Goal: Entertainment & Leisure: Consume media (video, audio)

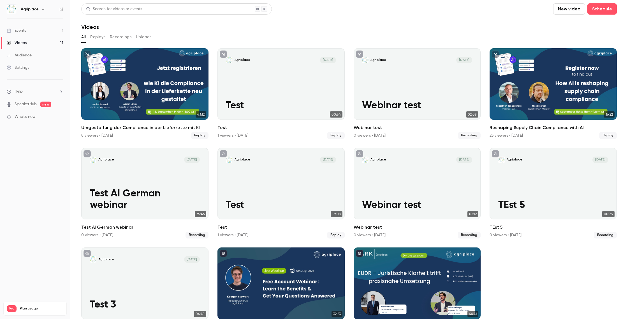
click at [29, 29] on link "Events 1" at bounding box center [35, 30] width 70 height 12
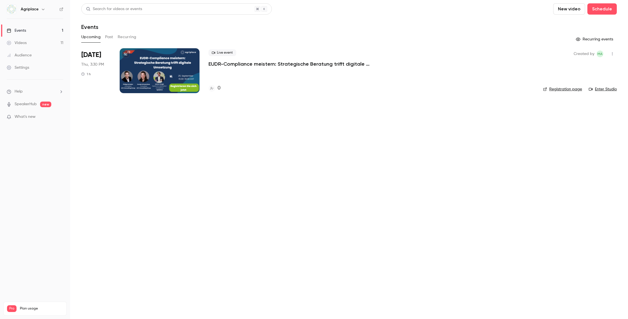
click at [109, 36] on button "Past" at bounding box center [109, 37] width 8 height 9
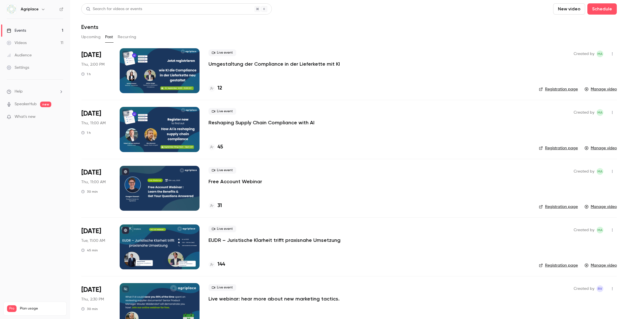
click at [109, 36] on button "Past" at bounding box center [109, 37] width 8 height 9
click at [154, 74] on div at bounding box center [160, 70] width 80 height 45
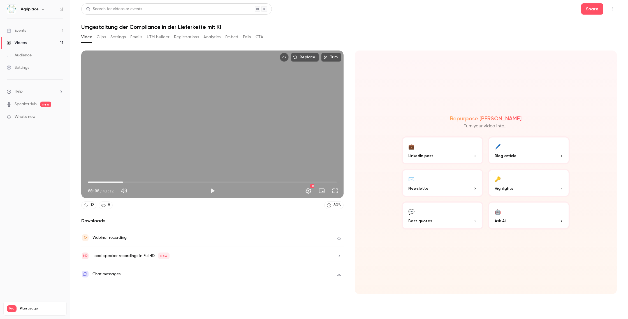
click at [123, 183] on span "06:05" at bounding box center [212, 182] width 249 height 9
type input "*****"
click at [334, 191] on button "Full screen" at bounding box center [335, 190] width 11 height 11
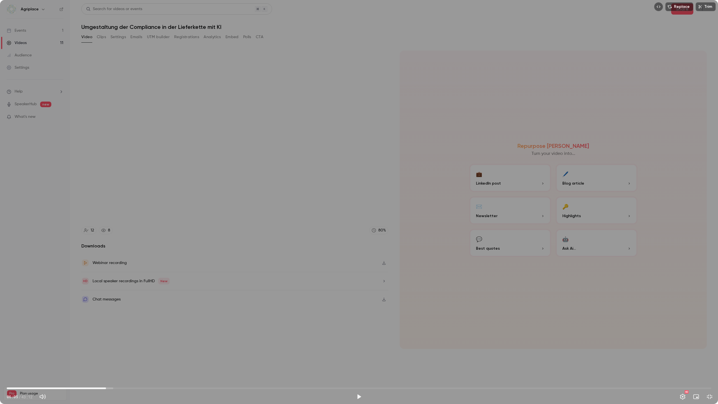
click at [628, 318] on button "Exit full screen" at bounding box center [709, 396] width 11 height 11
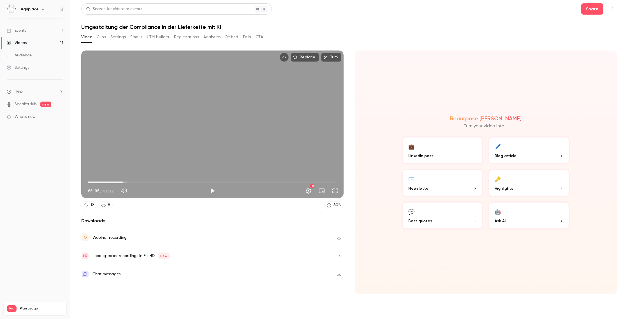
click at [216, 194] on button "Play" at bounding box center [212, 190] width 11 height 11
click at [338, 191] on button "Full screen" at bounding box center [335, 190] width 11 height 11
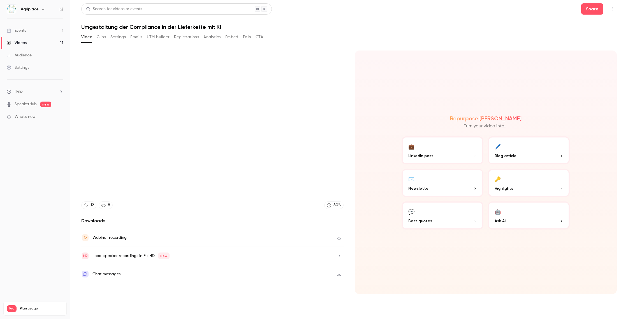
type input "*****"
click at [24, 29] on div "Events" at bounding box center [16, 31] width 19 height 6
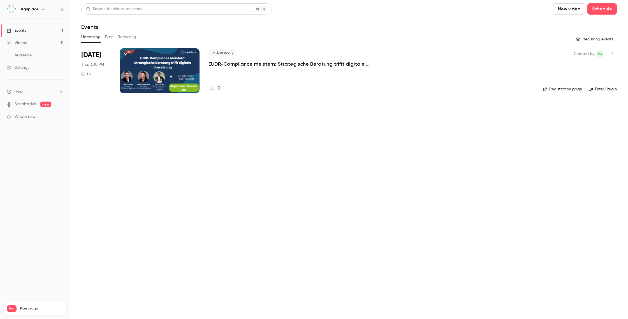
click at [106, 35] on button "Past" at bounding box center [109, 37] width 8 height 9
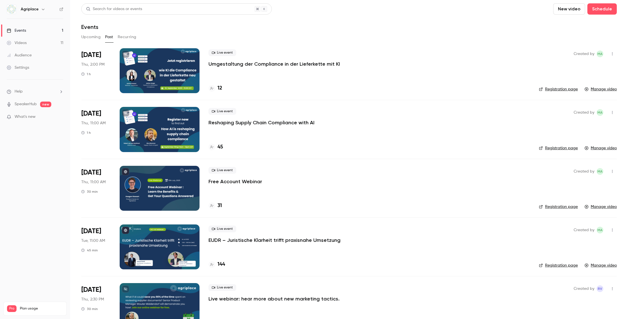
click at [164, 64] on div at bounding box center [160, 70] width 80 height 45
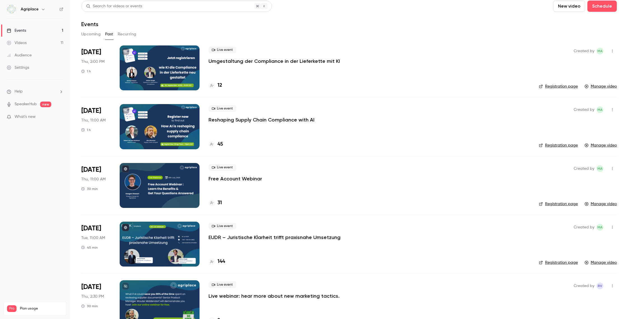
scroll to position [3, 0]
